Goal: Information Seeking & Learning: Learn about a topic

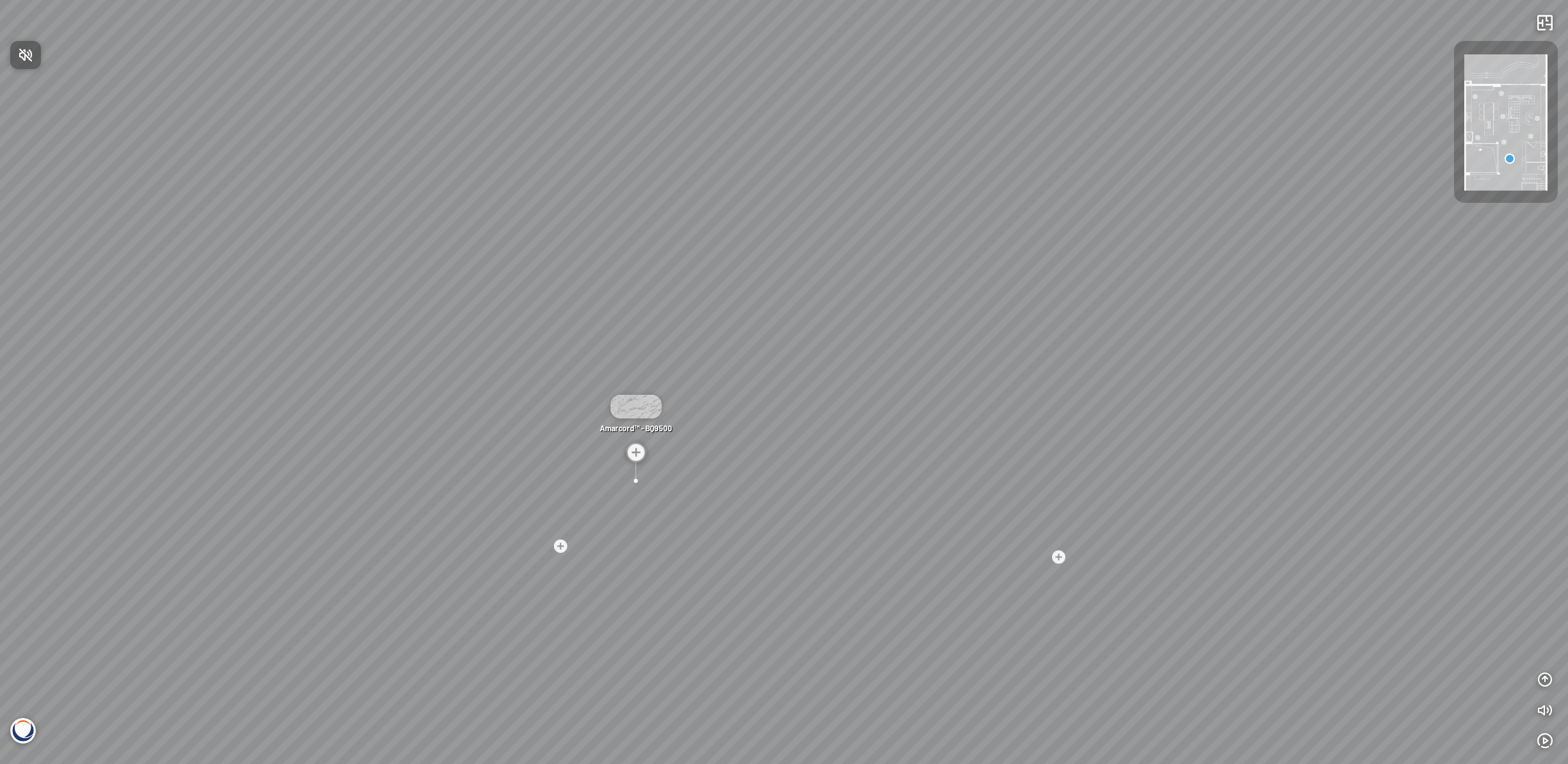
drag, startPoint x: 597, startPoint y: 524, endPoint x: 582, endPoint y: 515, distance: 17.5
click at [592, 514] on div at bounding box center [784, 382] width 1568 height 764
click at [566, 550] on div at bounding box center [560, 545] width 17 height 17
click at [854, 379] on div at bounding box center [851, 379] width 17 height 17
click at [771, 434] on div "Amarcord™ - BQ9500" at bounding box center [783, 393] width 74 height 88
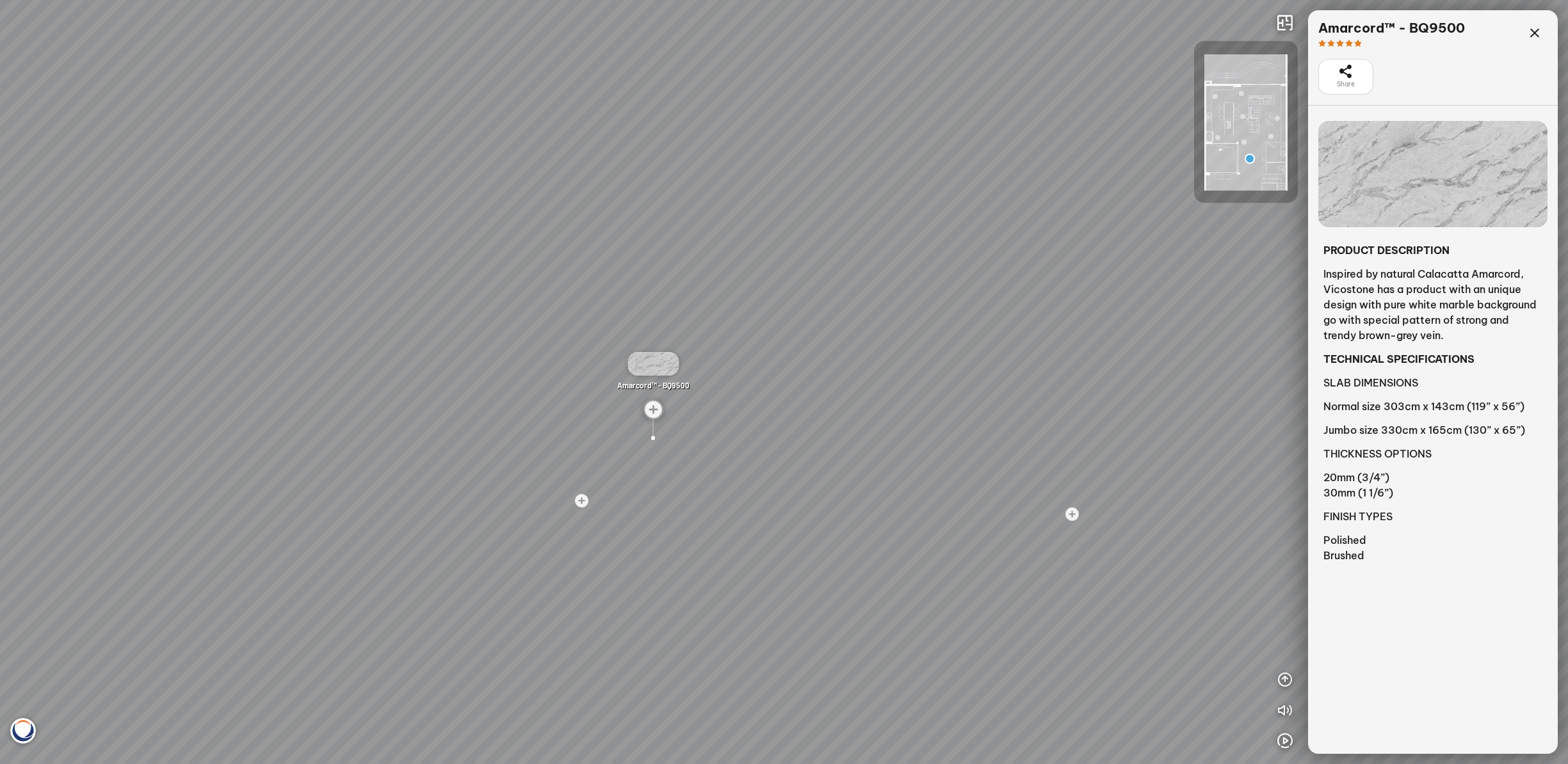
click at [729, 447] on div "Madreperola® - BQ8891 Amarcord™ - BQ9500 Bahia™ - BQ8883 Venatino® - BQ8660" at bounding box center [784, 382] width 1568 height 764
click at [610, 491] on div "Madreperola® - BQ8891 Amarcord™ - BQ9500 Bahia™ - BQ8883 Venatino® - BQ8660" at bounding box center [784, 382] width 1568 height 764
click at [584, 501] on div at bounding box center [581, 500] width 17 height 17
click at [582, 501] on div at bounding box center [581, 500] width 17 height 17
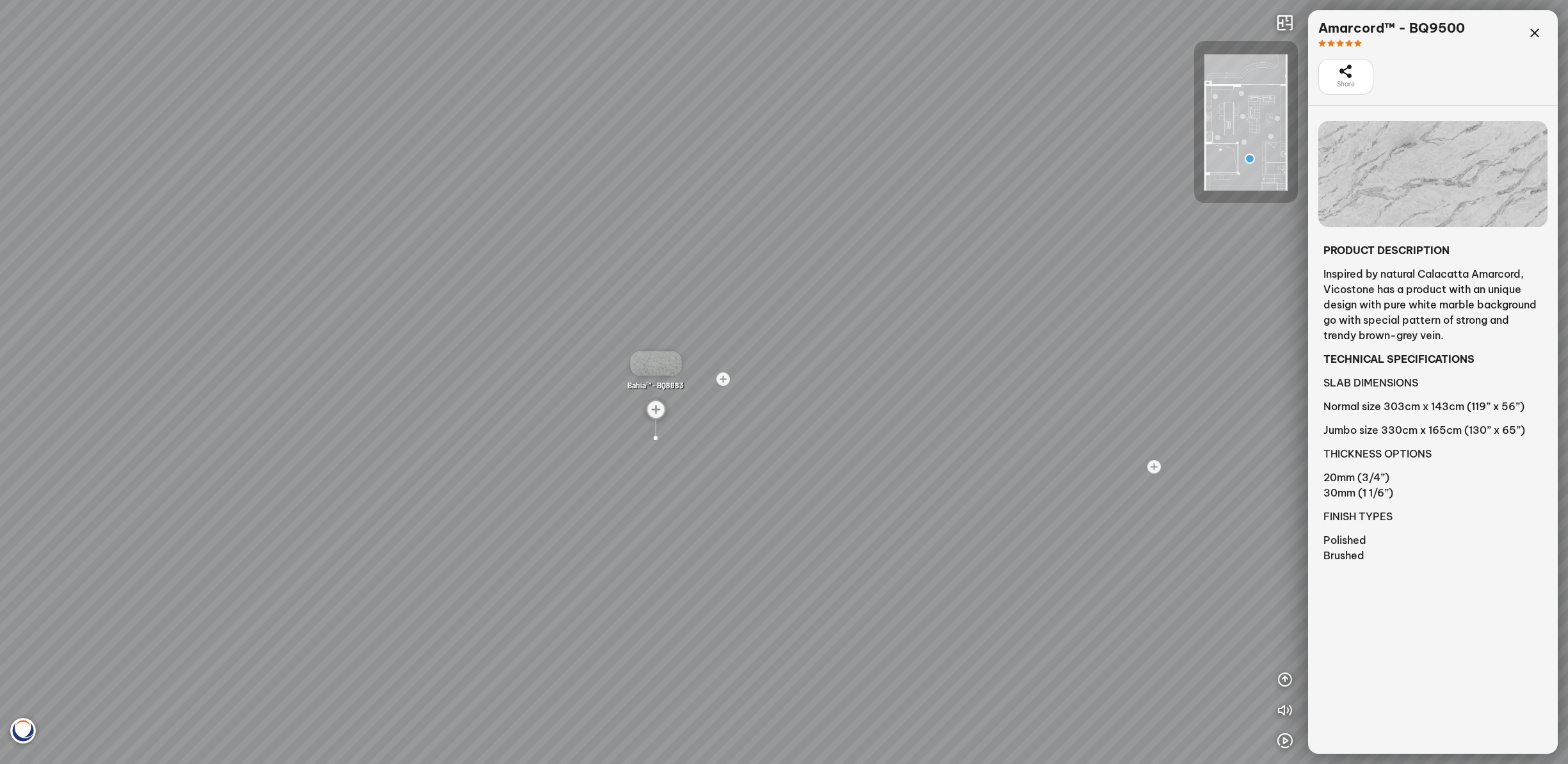
click at [654, 452] on div "Madreperola® - BQ8891 Amarcord™ - BQ9500 Bahia™ - BQ8883 Venatino® - BQ8660" at bounding box center [784, 382] width 1568 height 764
click at [501, 341] on div "Madreperola® - BQ8891 Amarcord™ - BQ9500 Bahia™ - BQ8883 Venatino® - BQ8660" at bounding box center [784, 382] width 1568 height 764
click at [501, 342] on div "Madreperola® - BQ8891 Amarcord™ - BQ9500 Bahia™ - BQ8883 Venatino® - BQ8660" at bounding box center [784, 382] width 1568 height 764
drag, startPoint x: 1104, startPoint y: 418, endPoint x: 670, endPoint y: 410, distance: 434.1
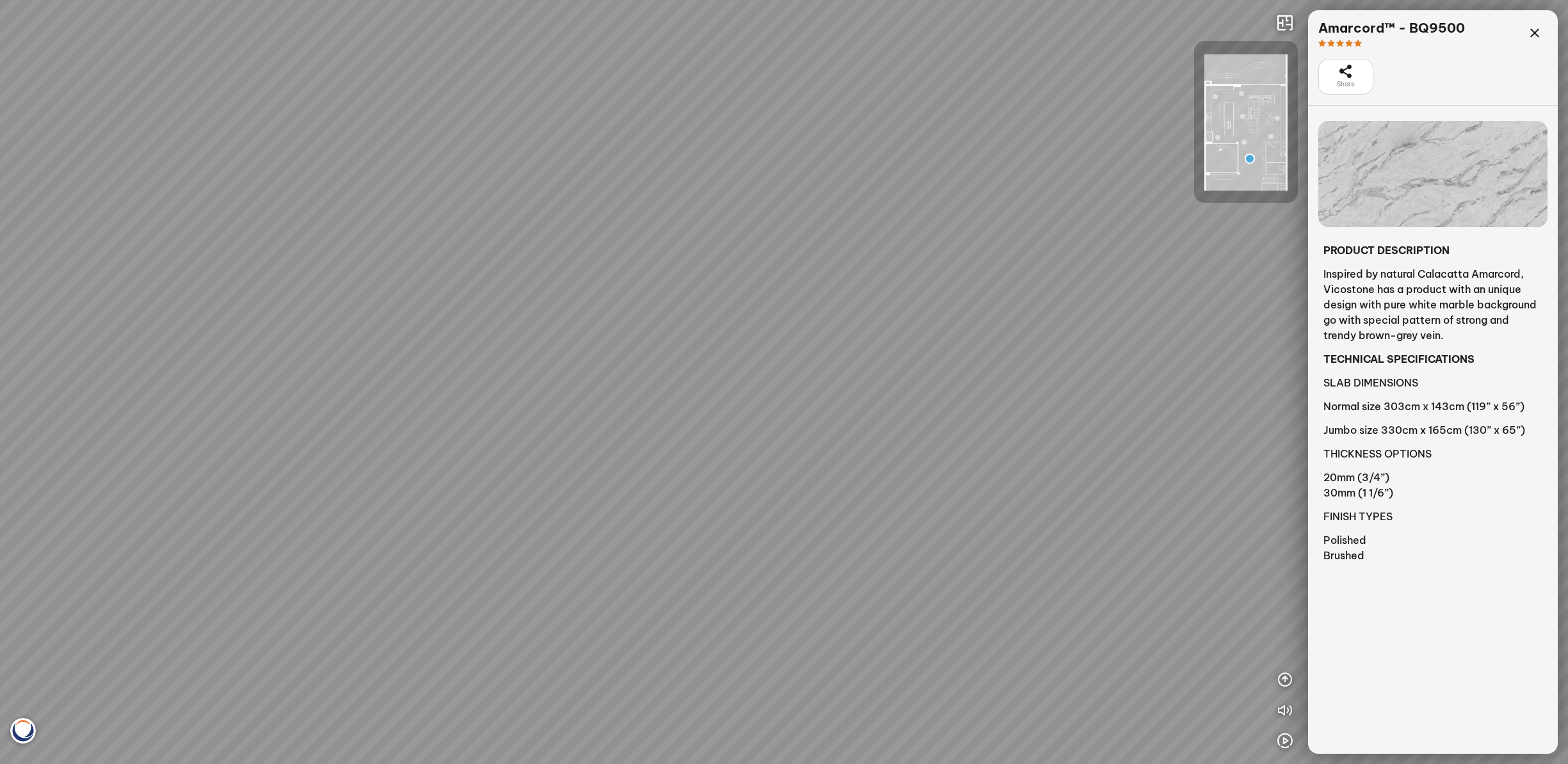
click at [661, 411] on div "Madreperola® - BQ8891 Amarcord™ - BQ9500 Bahia™ - BQ8883 Venatino® - BQ8660" at bounding box center [784, 382] width 1568 height 764
drag, startPoint x: 1109, startPoint y: 426, endPoint x: 536, endPoint y: 387, distance: 574.3
click at [520, 387] on div "Madreperola® - BQ8891 Amarcord™ - BQ9500 Bahia™ - BQ8883 Venatino® - BQ8660" at bounding box center [784, 382] width 1568 height 764
drag, startPoint x: 1215, startPoint y: 376, endPoint x: 929, endPoint y: 374, distance: 286.0
click at [929, 374] on div "Madreperola® - BQ8891 Amarcord™ - BQ9500 Bahia™ - BQ8883 Venatino® - BQ8660" at bounding box center [784, 382] width 1568 height 764
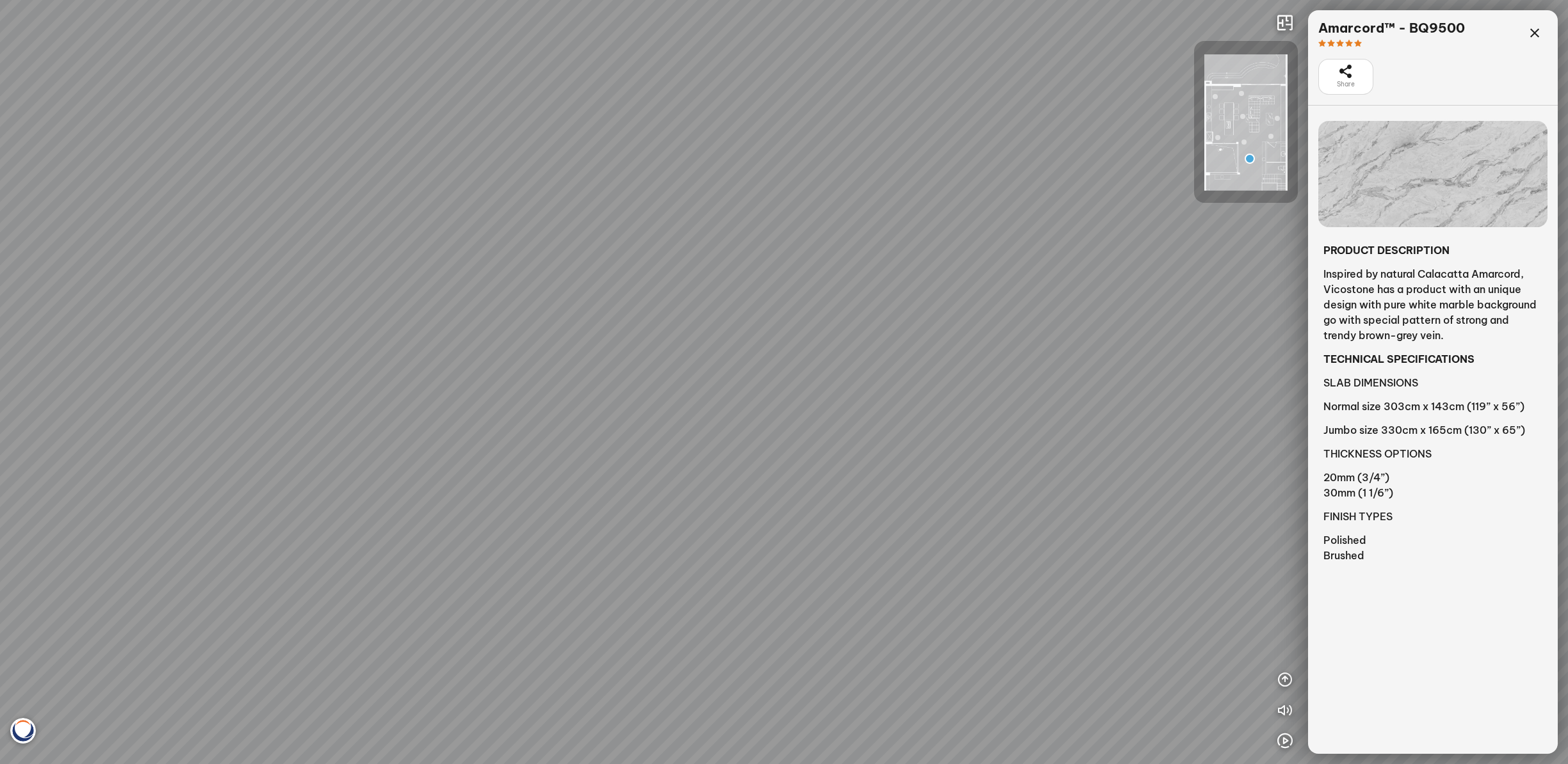
drag, startPoint x: 1187, startPoint y: 407, endPoint x: 942, endPoint y: 377, distance: 246.8
click at [942, 377] on div "Madreperola® - BQ8891 Amarcord™ - BQ9500 Bahia™ - BQ8883 Venatino® - BQ8660" at bounding box center [784, 382] width 1568 height 764
drag, startPoint x: 1132, startPoint y: 382, endPoint x: 853, endPoint y: 366, distance: 279.5
click at [853, 366] on div "Madreperola® - BQ8891 Amarcord™ - BQ9500 Bahia™ - BQ8883 Venatino® - BQ8660" at bounding box center [784, 382] width 1568 height 764
drag, startPoint x: 1103, startPoint y: 376, endPoint x: 784, endPoint y: 355, distance: 319.7
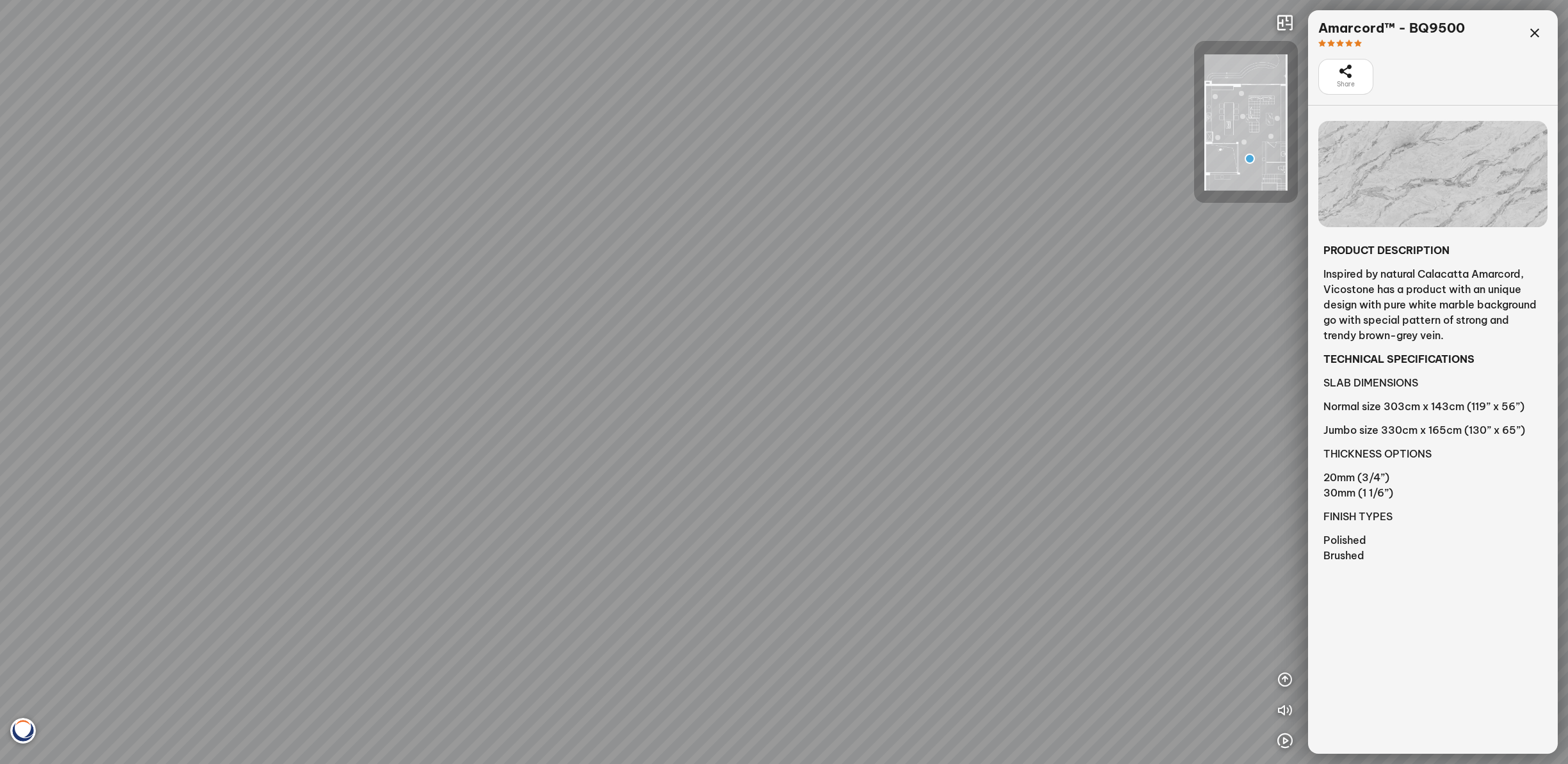
click at [784, 355] on div "Madreperola® - BQ8891 Amarcord™ - BQ9500 Bahia™ - BQ8883 Venatino® - BQ8660" at bounding box center [784, 382] width 1568 height 764
drag, startPoint x: 945, startPoint y: 351, endPoint x: 694, endPoint y: 346, distance: 251.0
click at [691, 346] on div "Madreperola® - BQ8891 Amarcord™ - BQ9500 Bahia™ - BQ8883 Venatino® - BQ8660" at bounding box center [784, 382] width 1568 height 764
drag, startPoint x: 1082, startPoint y: 332, endPoint x: 877, endPoint y: 333, distance: 205.0
click at [888, 333] on div "Madreperola® - BQ8891 Amarcord™ - BQ9500 Bahia™ - BQ8883 Venatino® - BQ8660" at bounding box center [784, 382] width 1568 height 764
